Goal: Information Seeking & Learning: Understand process/instructions

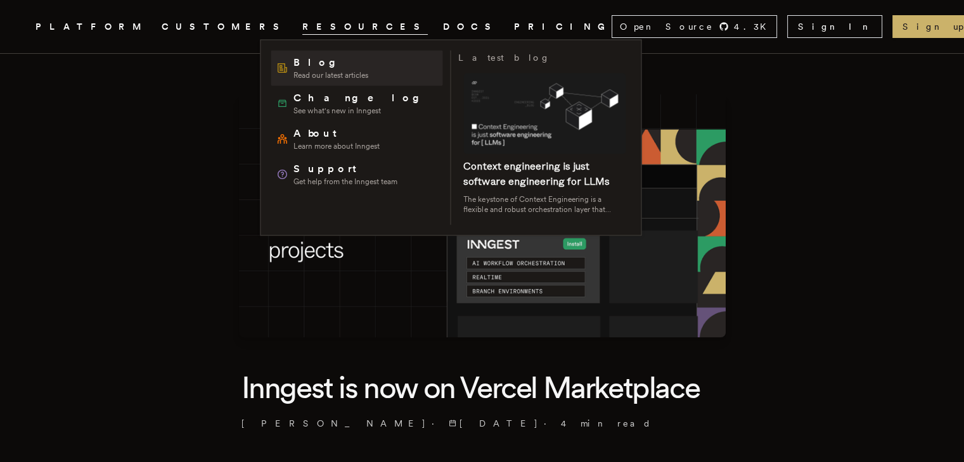
click at [302, 67] on span "Blog" at bounding box center [330, 62] width 75 height 15
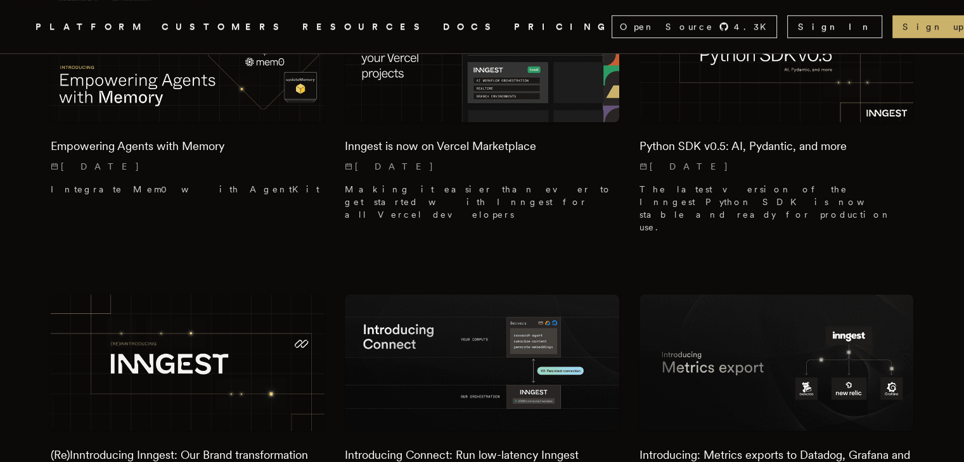
scroll to position [1108, 0]
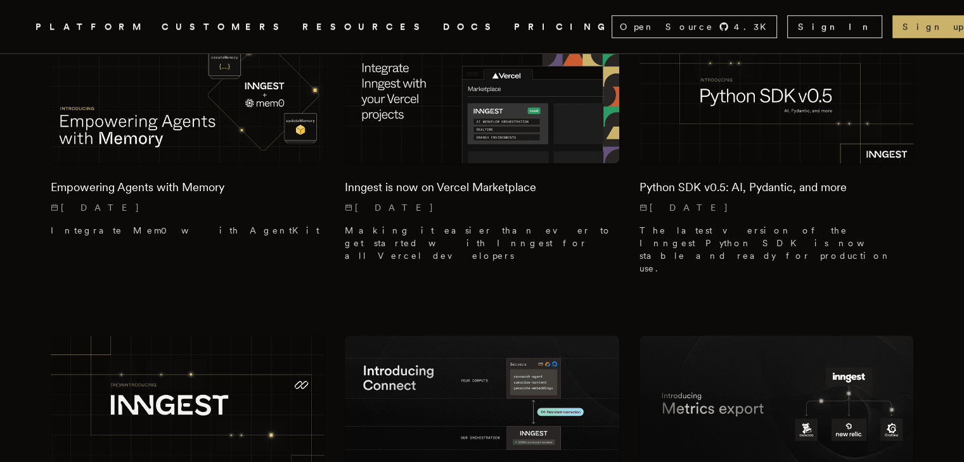
click at [443, 29] on link "DOCS" at bounding box center [471, 27] width 56 height 16
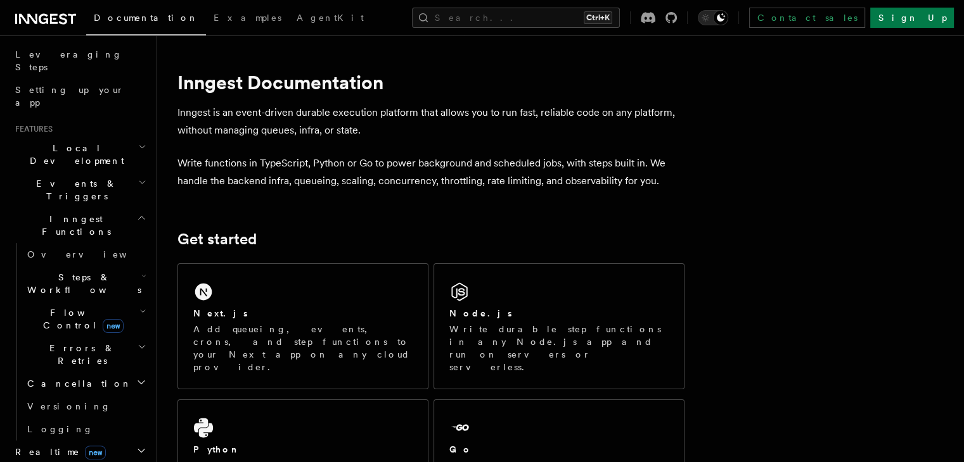
scroll to position [319, 0]
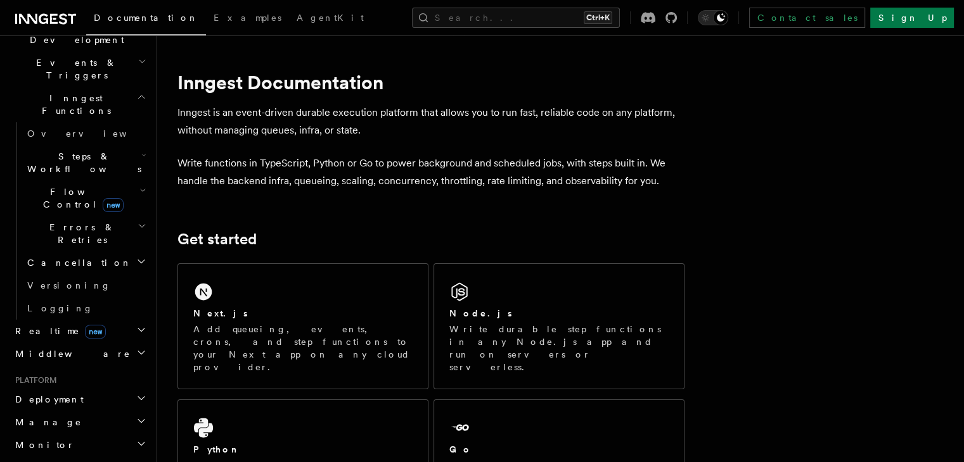
click at [46, 393] on span "Deployment" at bounding box center [46, 399] width 73 height 13
click at [48, 393] on span "Deployment" at bounding box center [46, 399] width 73 height 13
click at [49, 393] on span "Deployment" at bounding box center [46, 399] width 73 height 13
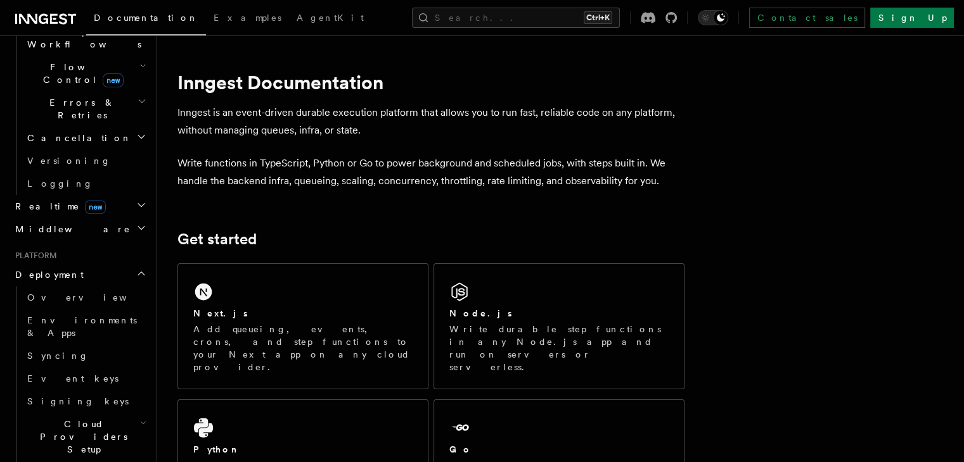
scroll to position [445, 0]
click at [46, 291] on span "Overview" at bounding box center [92, 296] width 130 height 10
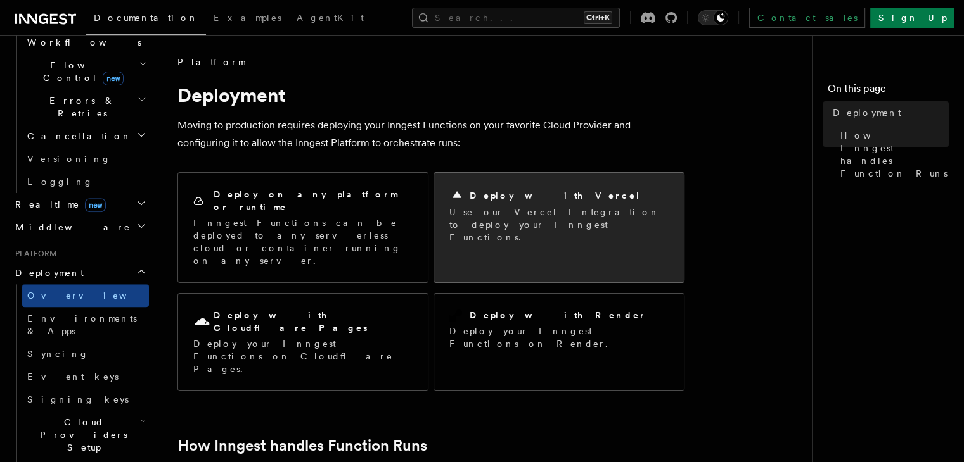
click at [512, 207] on p "Use our Vercel Integration to deploy your Inngest Functions." at bounding box center [558, 225] width 219 height 38
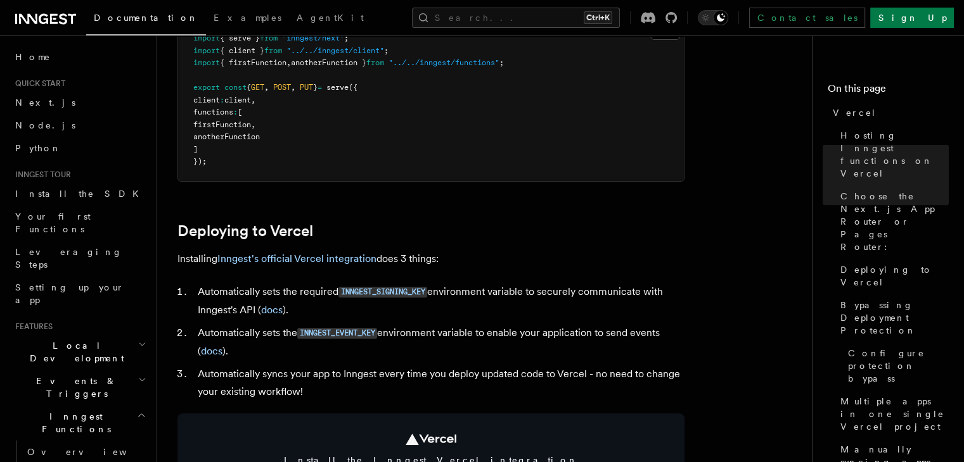
scroll to position [420, 0]
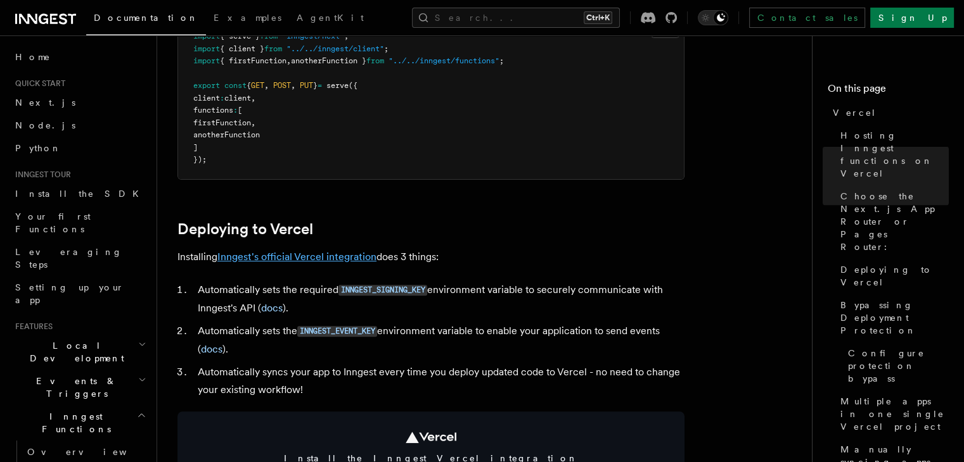
click at [285, 254] on link "Inngest's official Vercel integration" at bounding box center [296, 257] width 159 height 12
